Goal: Task Accomplishment & Management: Use online tool/utility

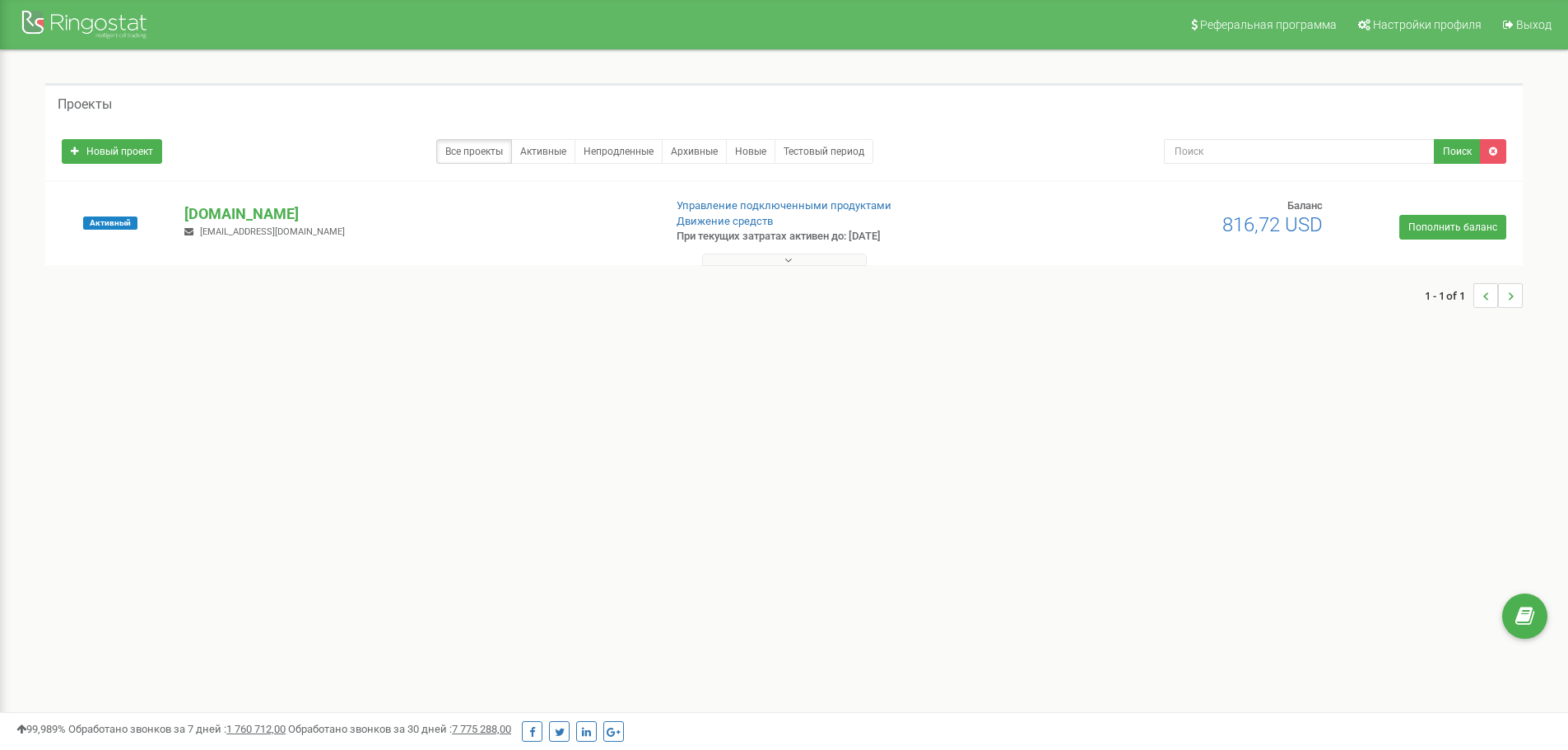
click at [801, 261] on button at bounding box center [784, 259] width 164 height 12
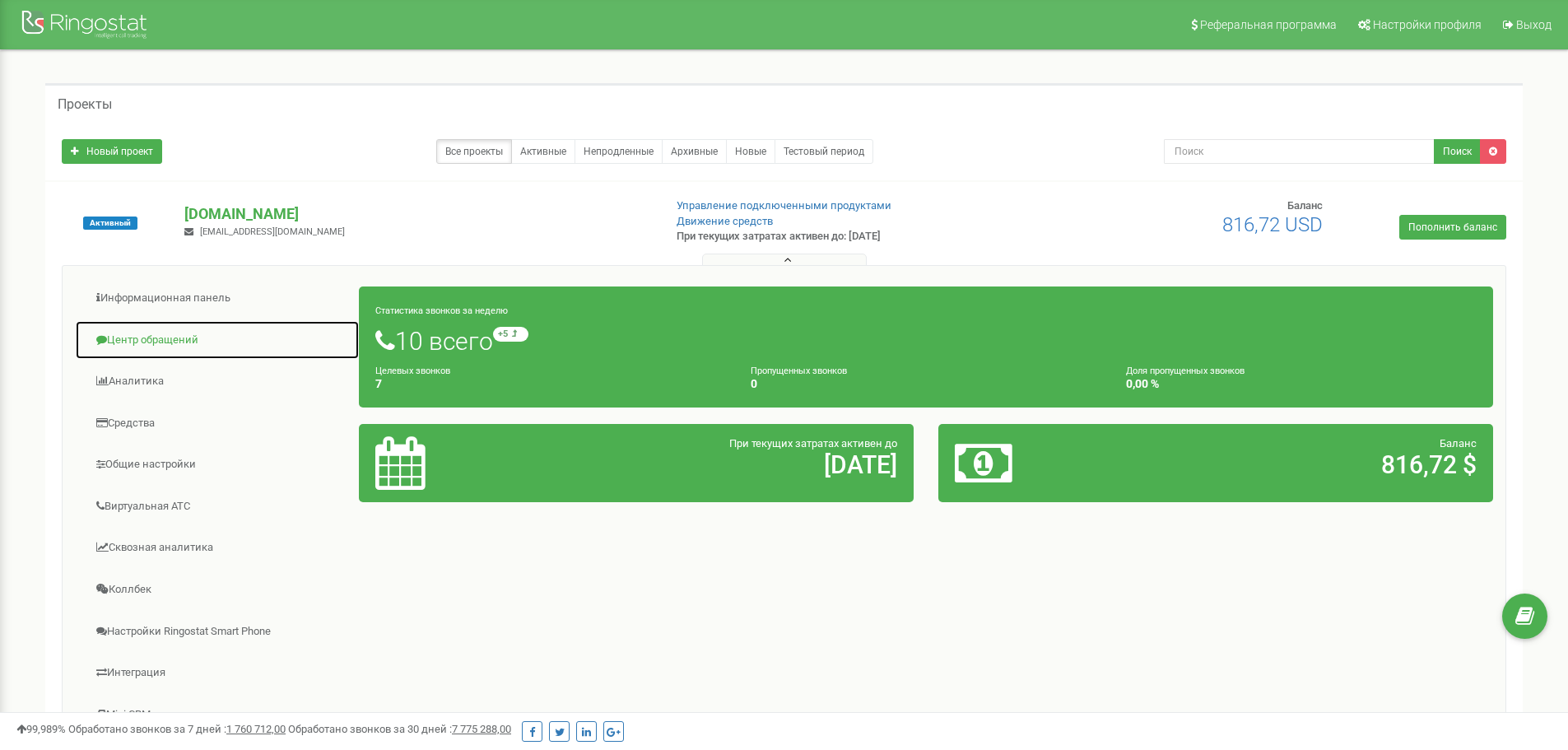
click at [139, 333] on link "Центр обращений" at bounding box center [216, 340] width 284 height 40
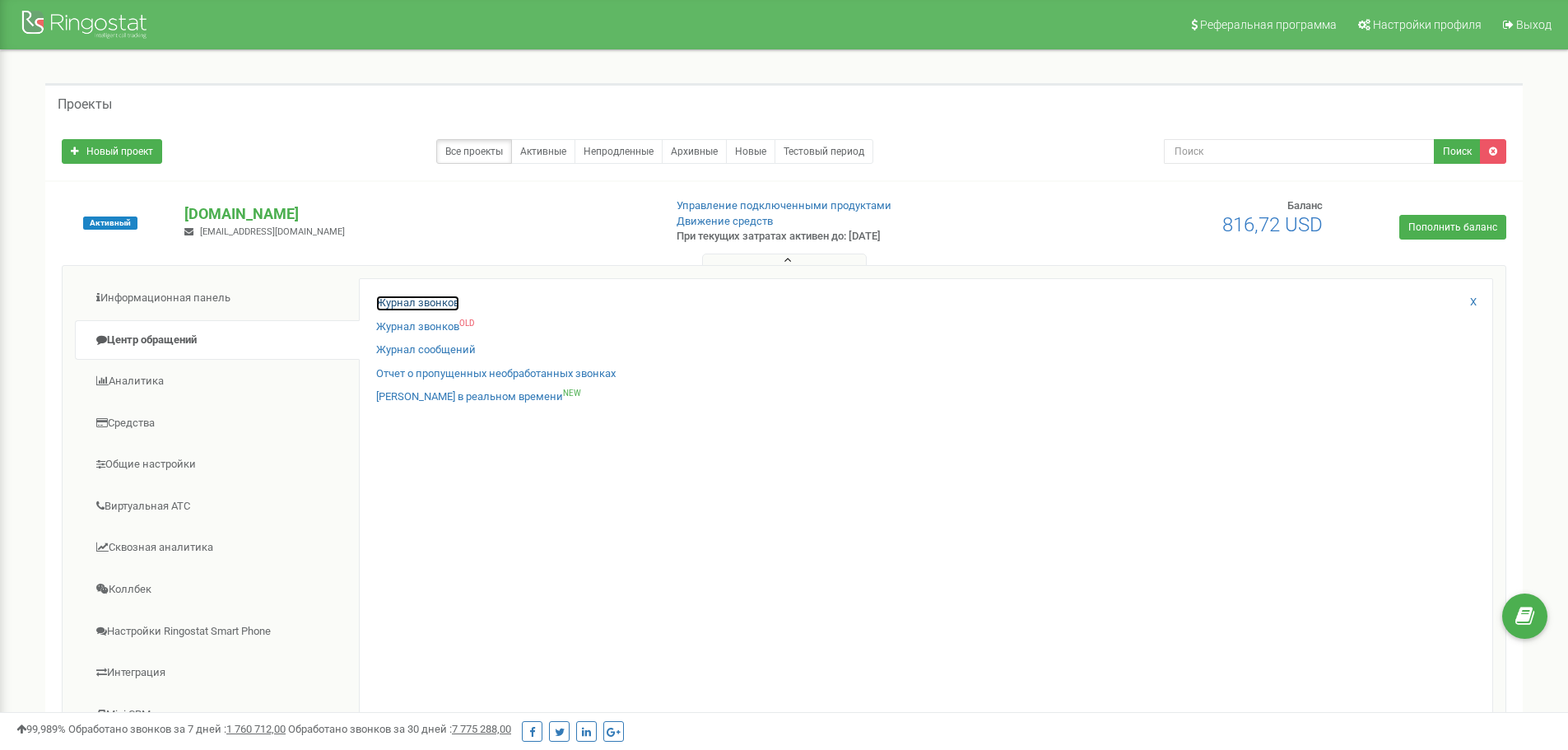
click at [450, 303] on link "Журнал звонков" at bounding box center [417, 303] width 83 height 16
click at [416, 307] on link "Журнал звонков" at bounding box center [417, 303] width 83 height 16
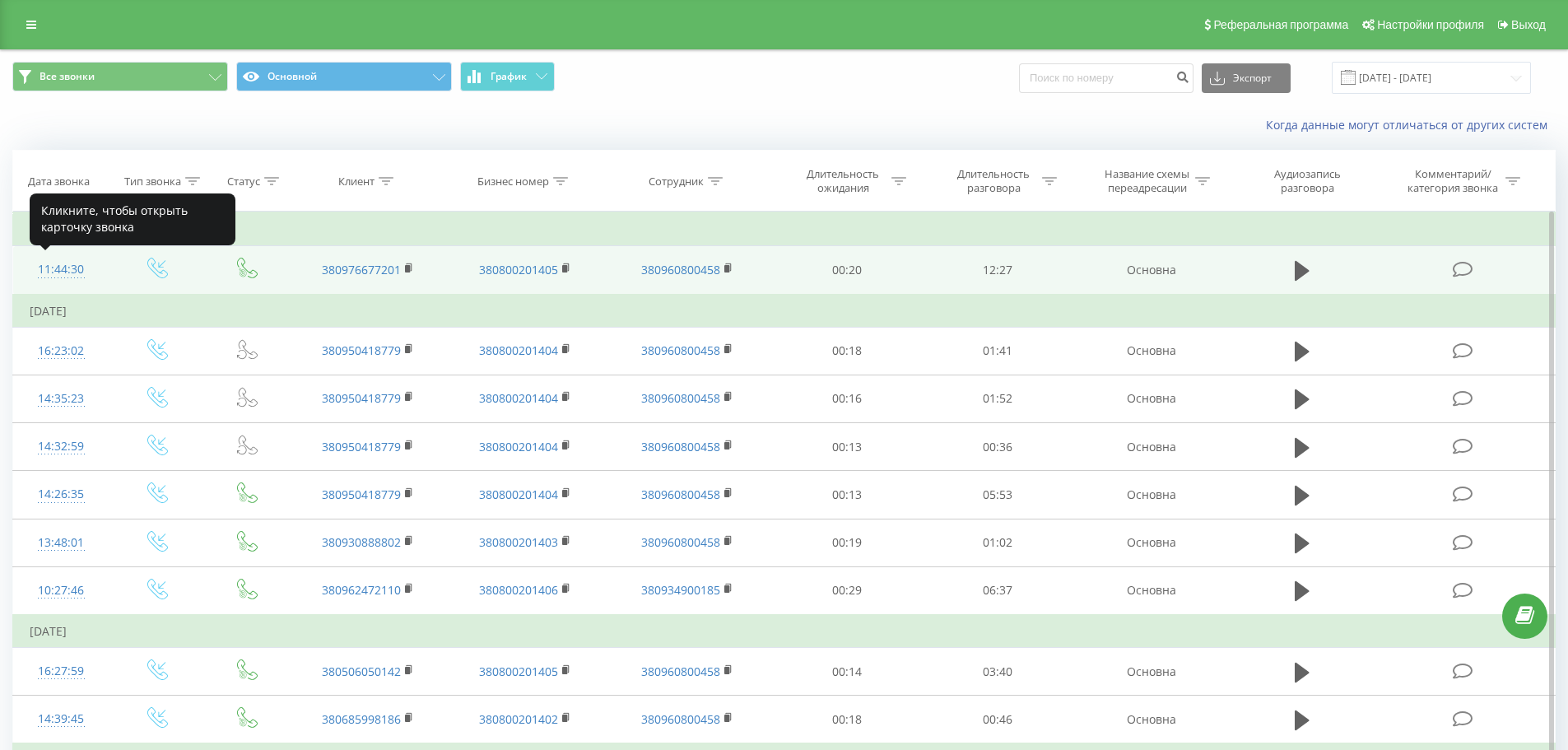
click at [75, 265] on div "11:44:30" at bounding box center [62, 270] width 63 height 32
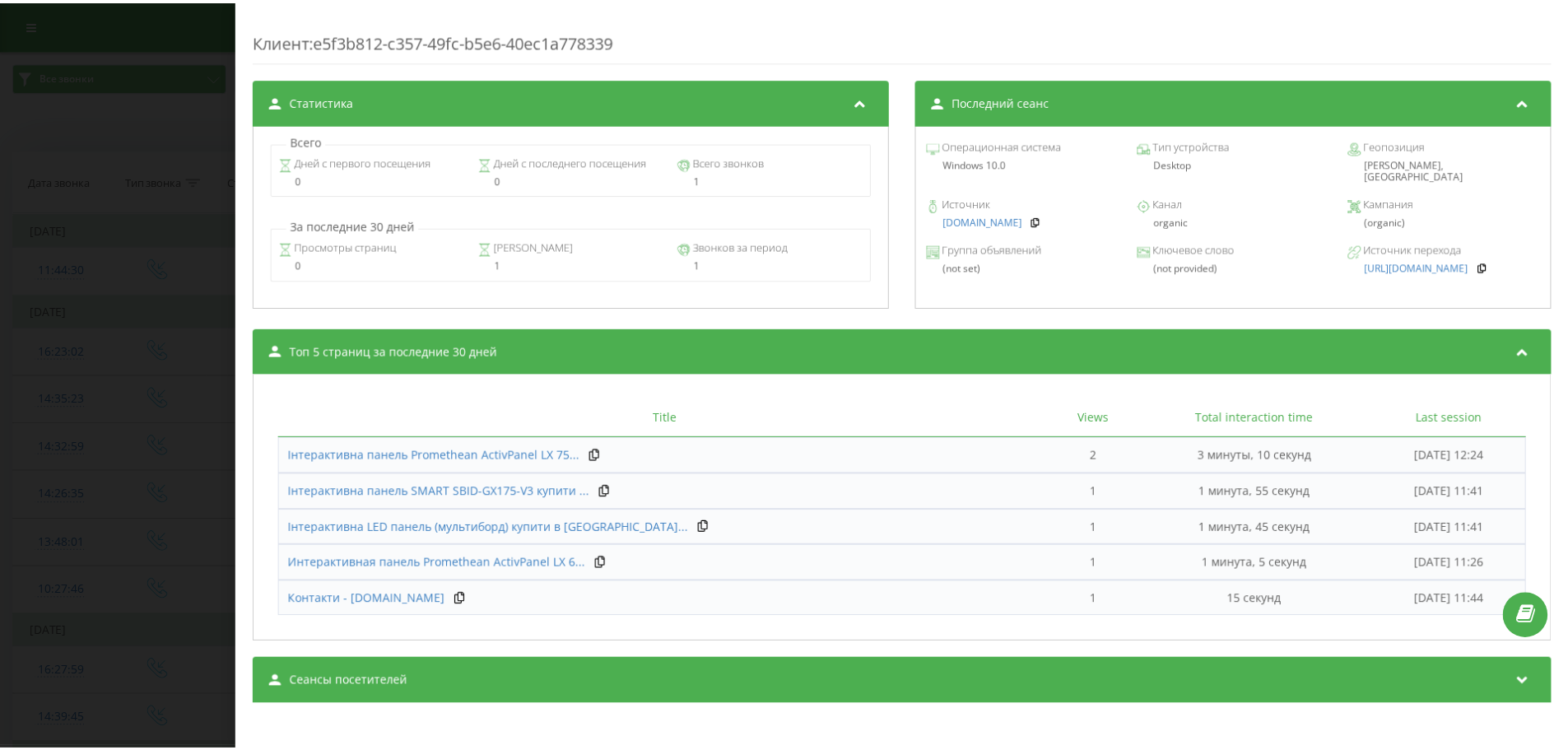
scroll to position [647, 0]
